Goal: Task Accomplishment & Management: Use online tool/utility

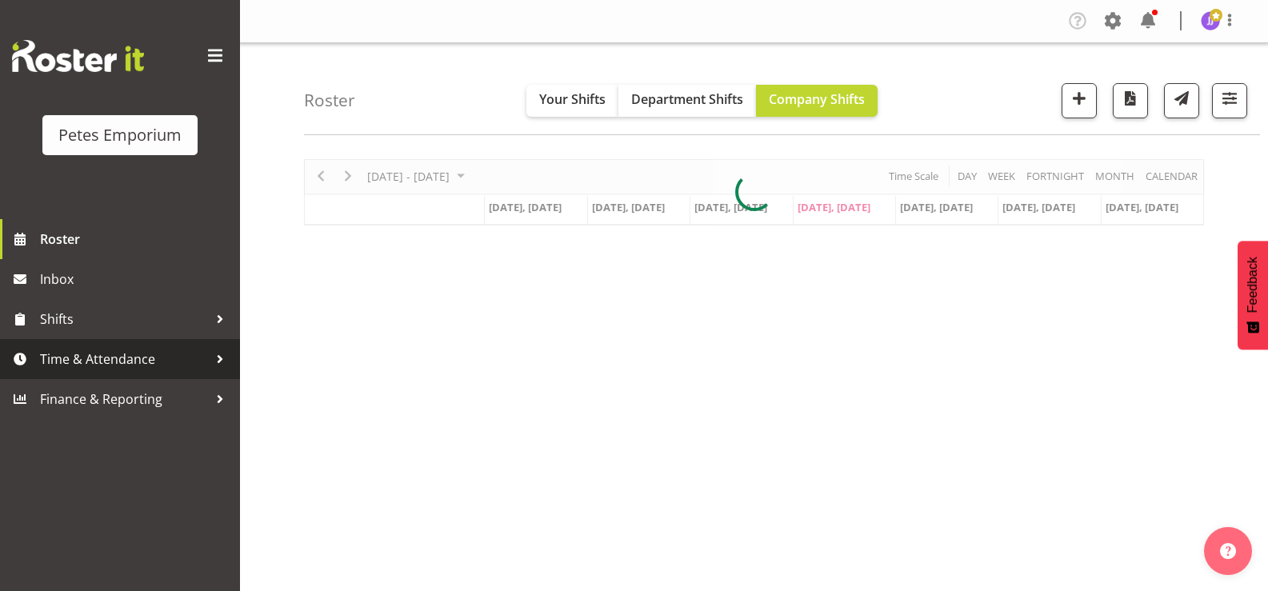
click at [127, 358] on span "Time & Attendance" at bounding box center [124, 359] width 168 height 24
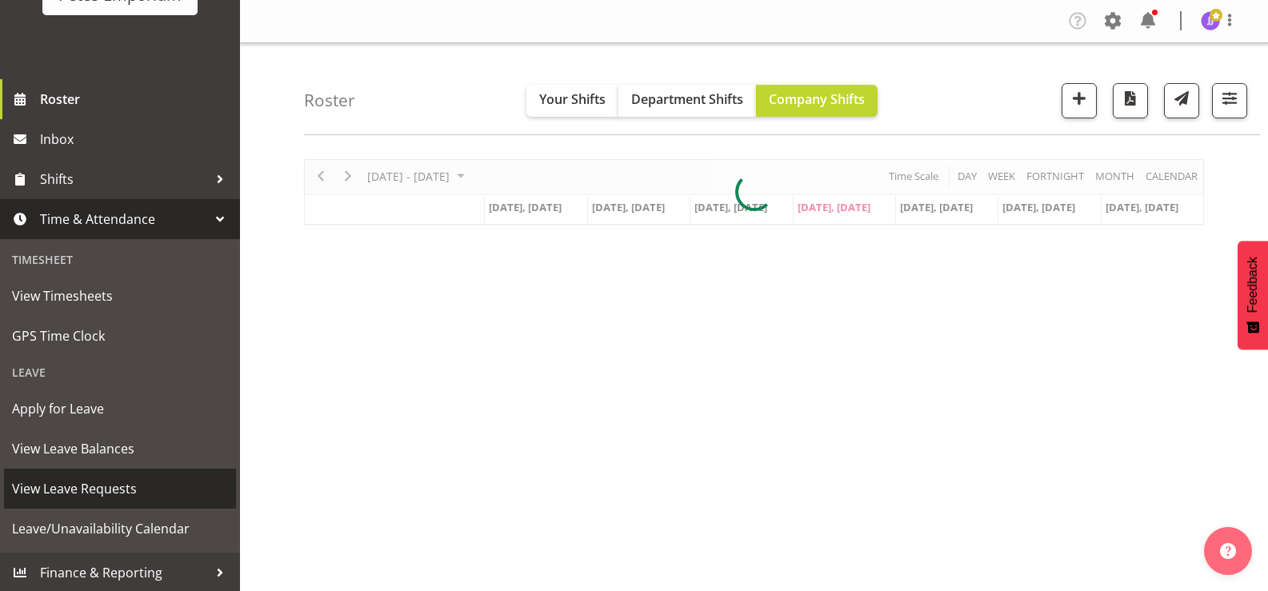
scroll to position [142, 0]
click at [122, 492] on span "View Leave Requests" at bounding box center [120, 487] width 216 height 24
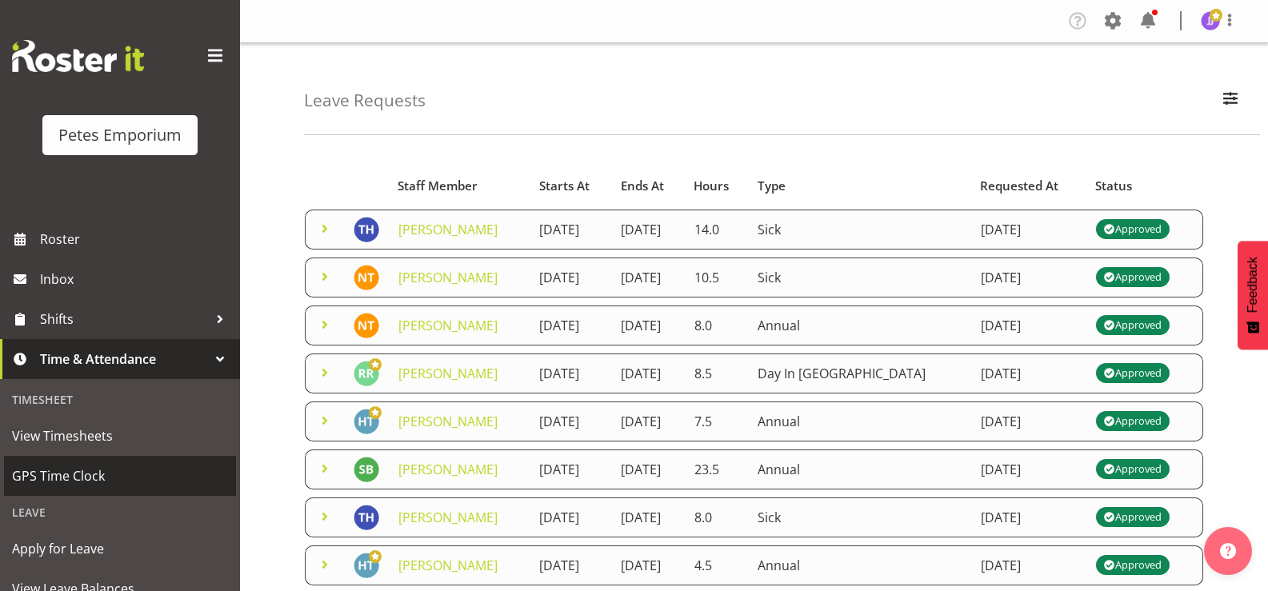
click at [91, 479] on span "GPS Time Clock" at bounding box center [120, 476] width 216 height 24
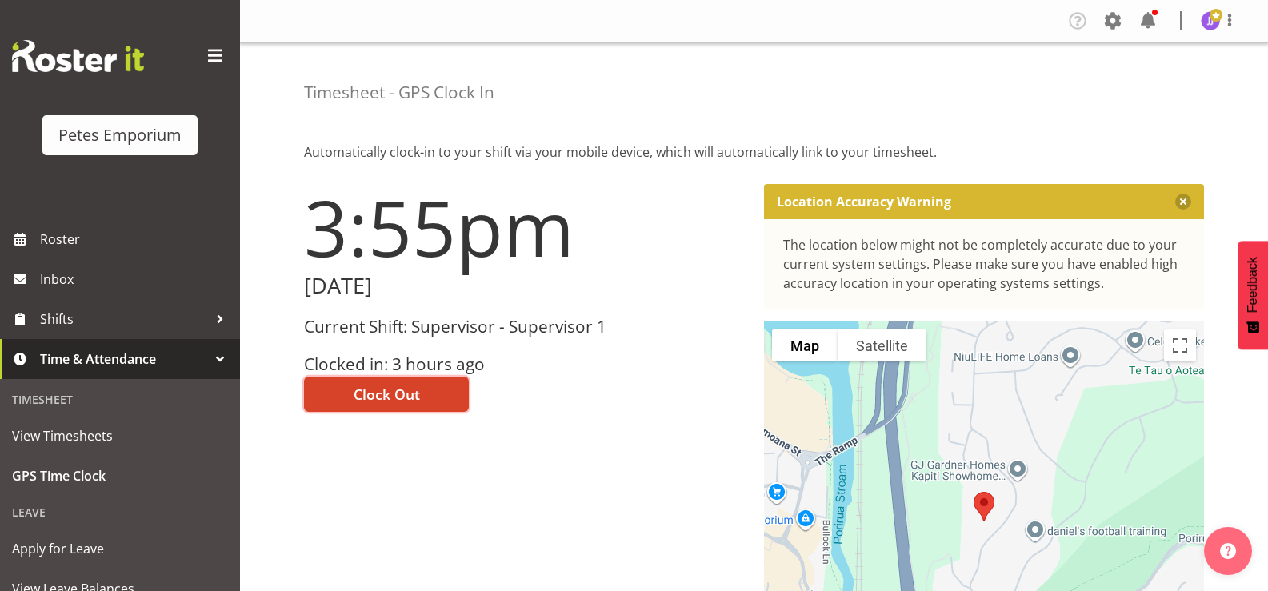
click at [414, 398] on span "Clock Out" at bounding box center [387, 394] width 66 height 21
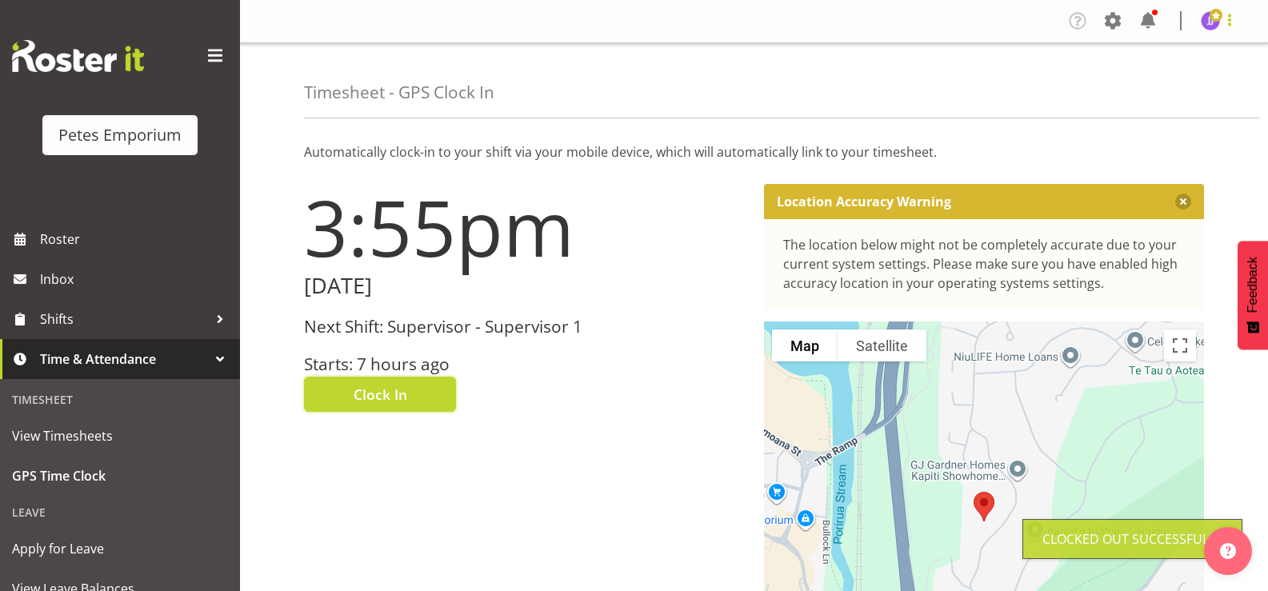
click at [1224, 23] on span at bounding box center [1229, 19] width 19 height 19
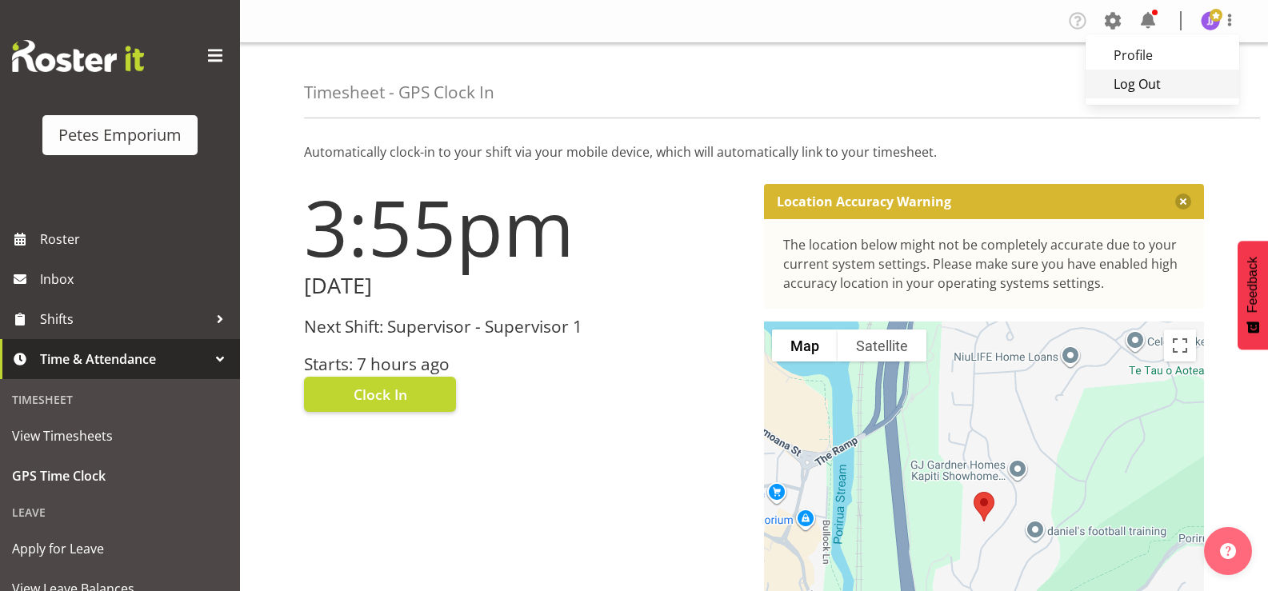
click at [1151, 87] on link "Log Out" at bounding box center [1163, 84] width 154 height 29
